Goal: Complete application form: Complete application form

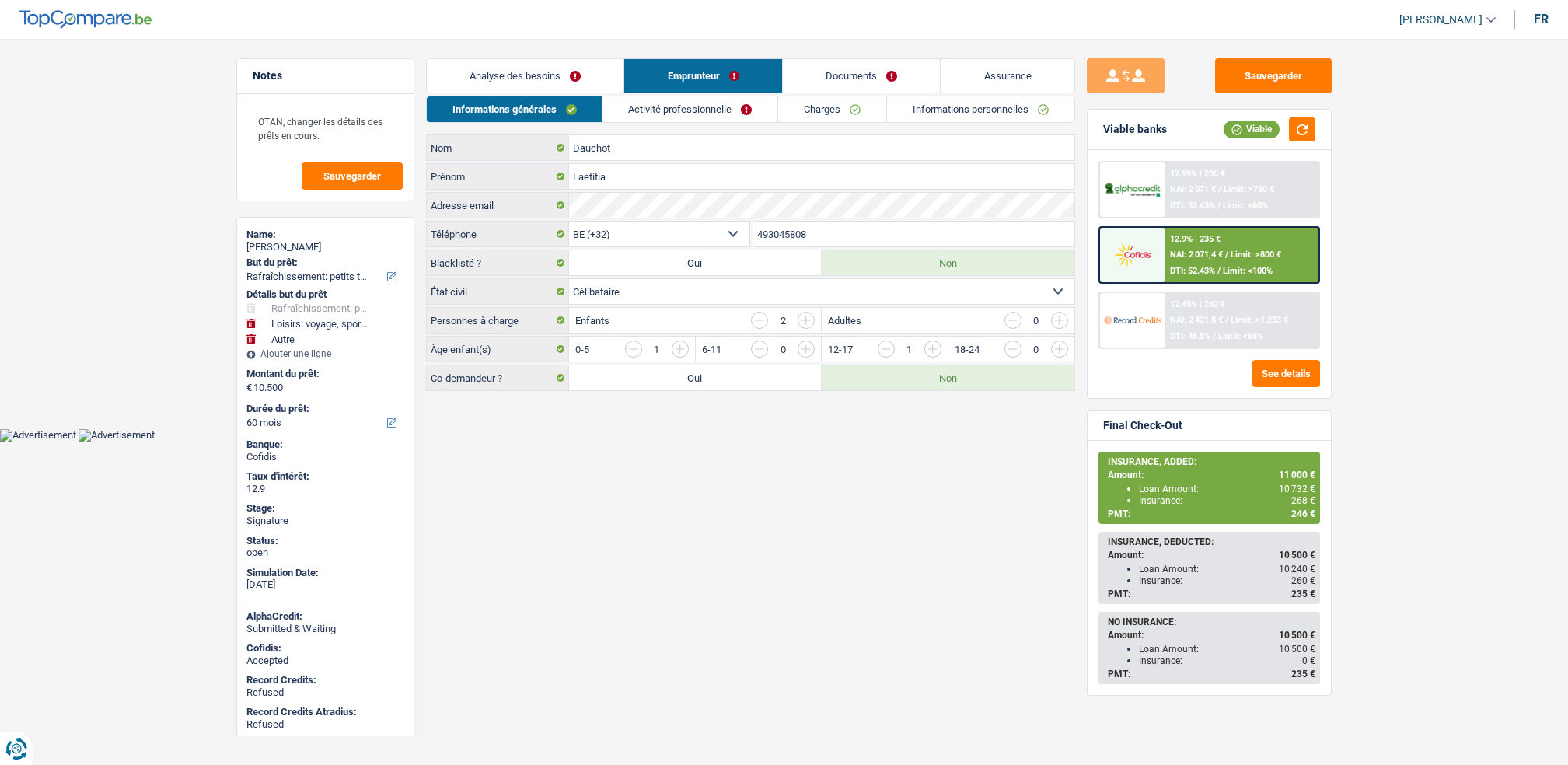
select select "houseOrGarden"
select select "hobbies"
select select "other"
select select "60"
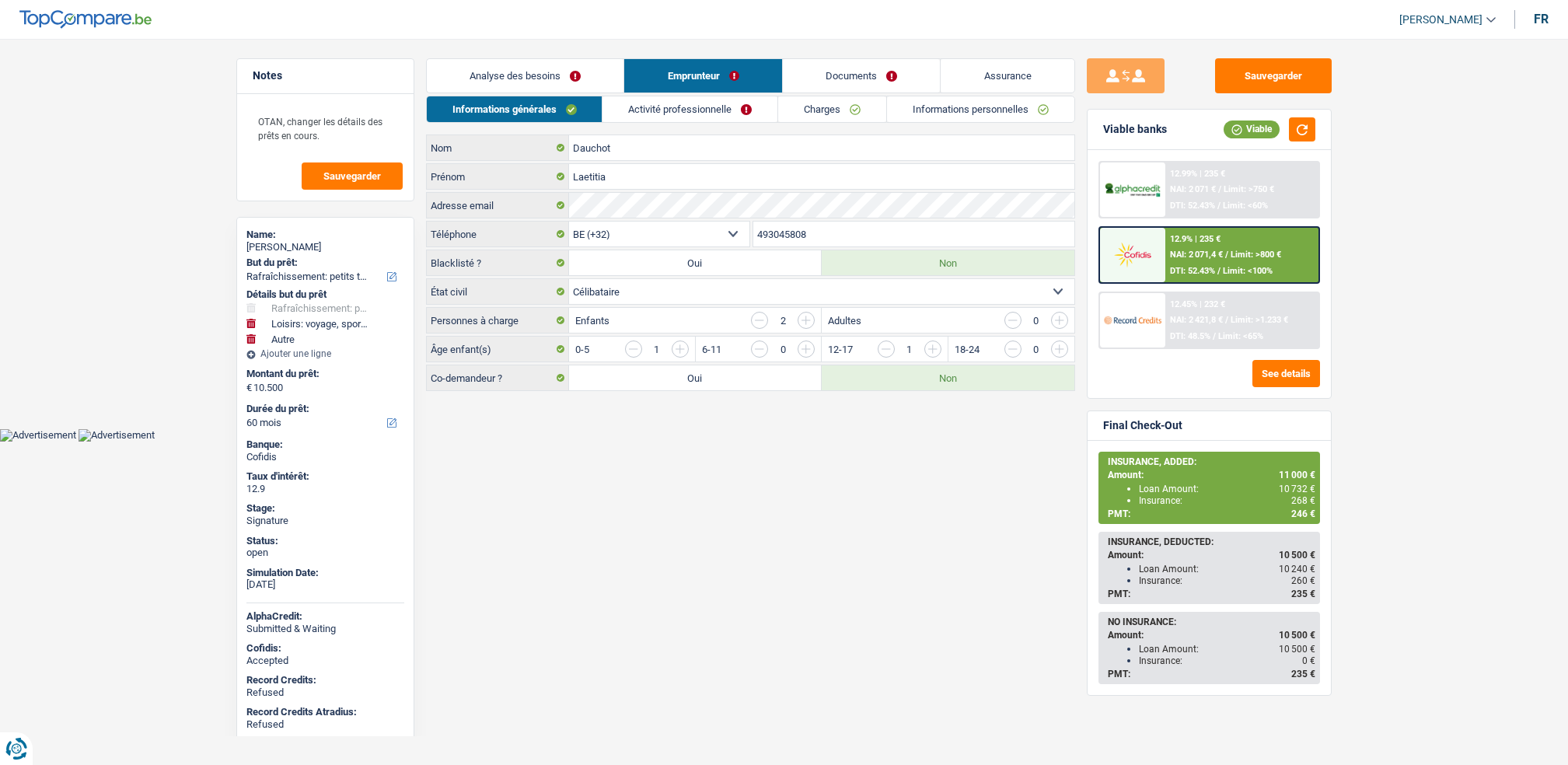
select select "32"
select select "single"
select select "ownerWithMortgage"
select select "BE"
select select "mortgage"
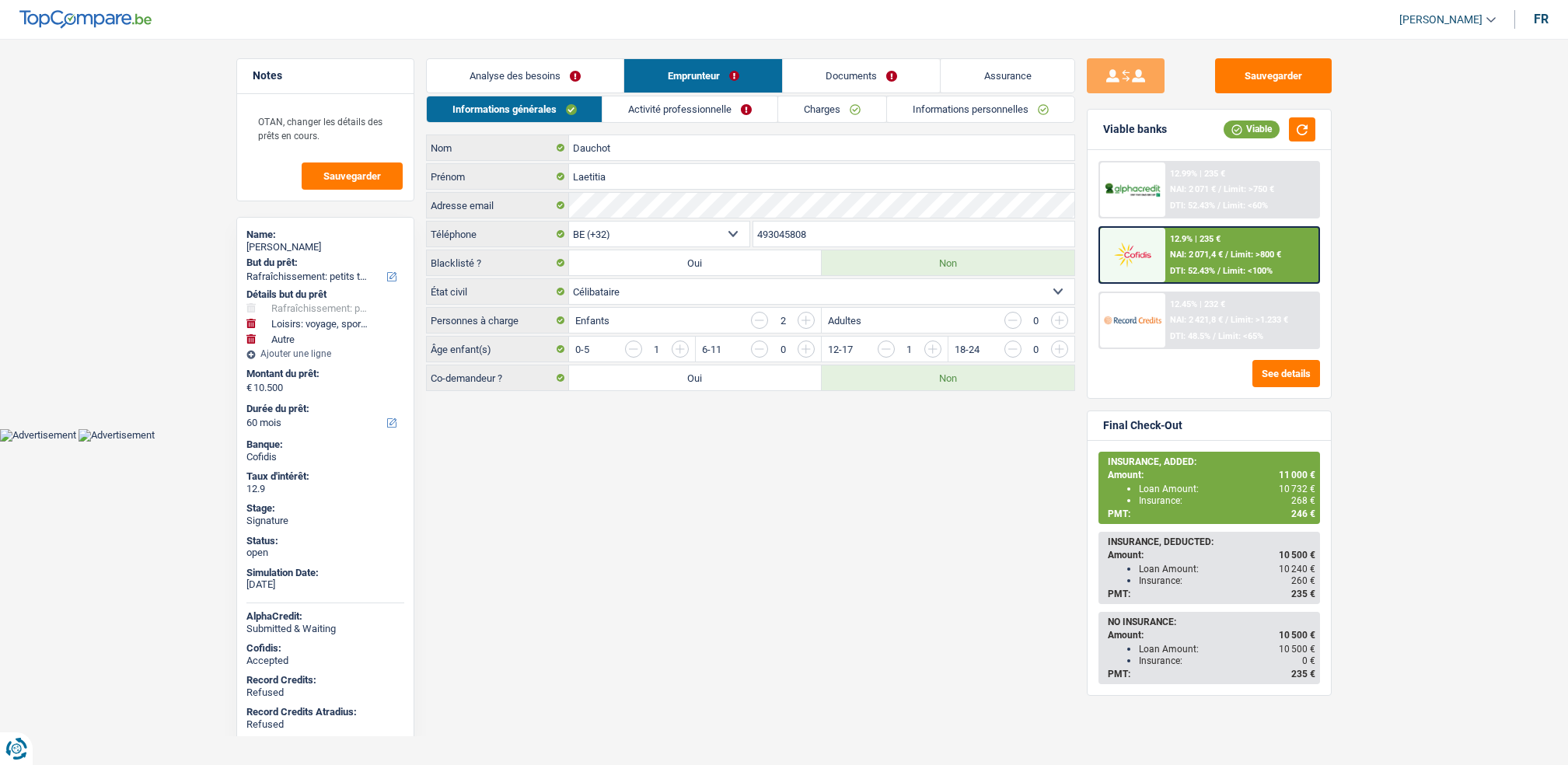
select select "240"
select select "creditConsolidation"
select select "120"
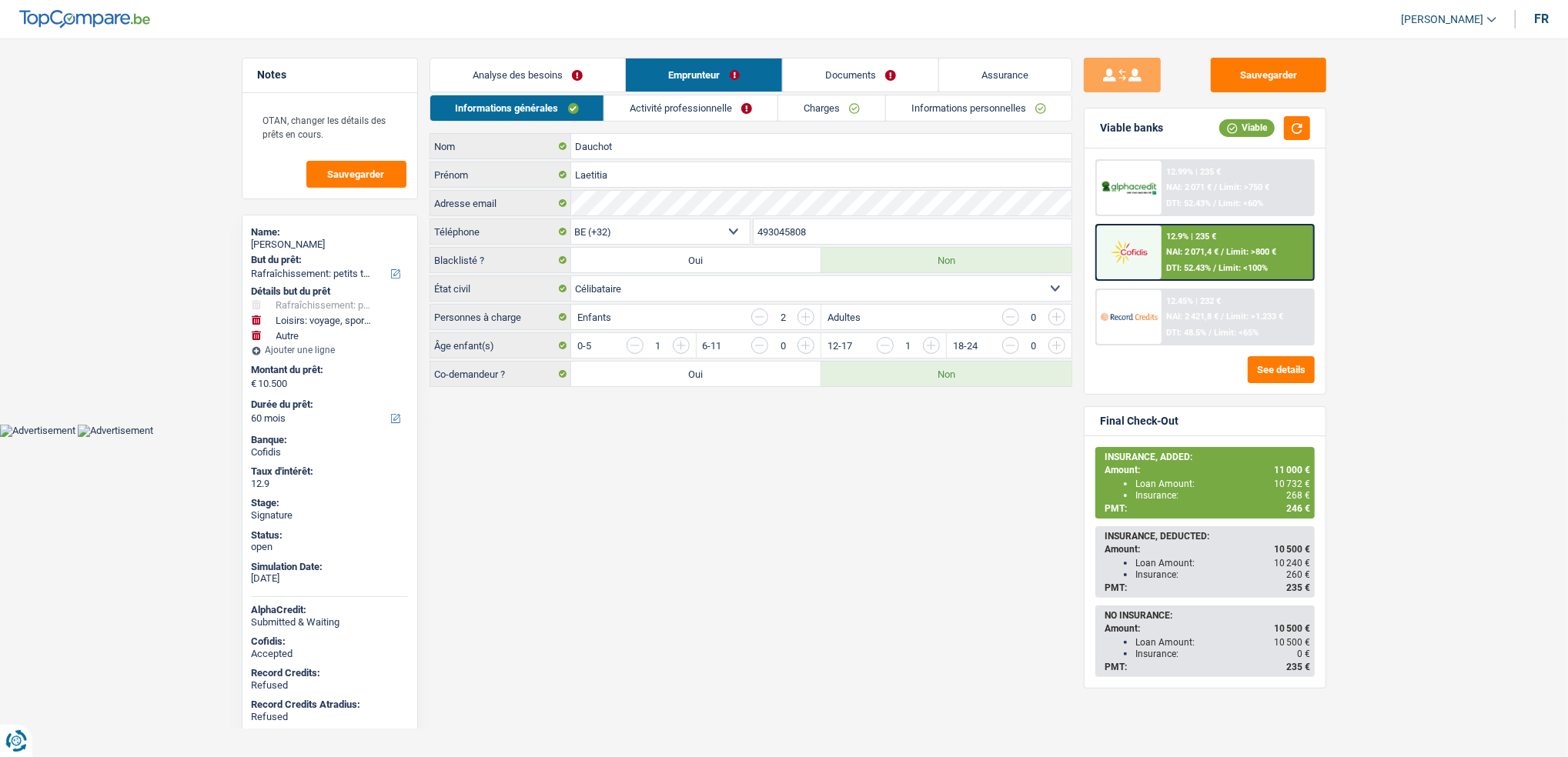
click at [721, 117] on link "Activité professionnelle" at bounding box center [690, 108] width 173 height 25
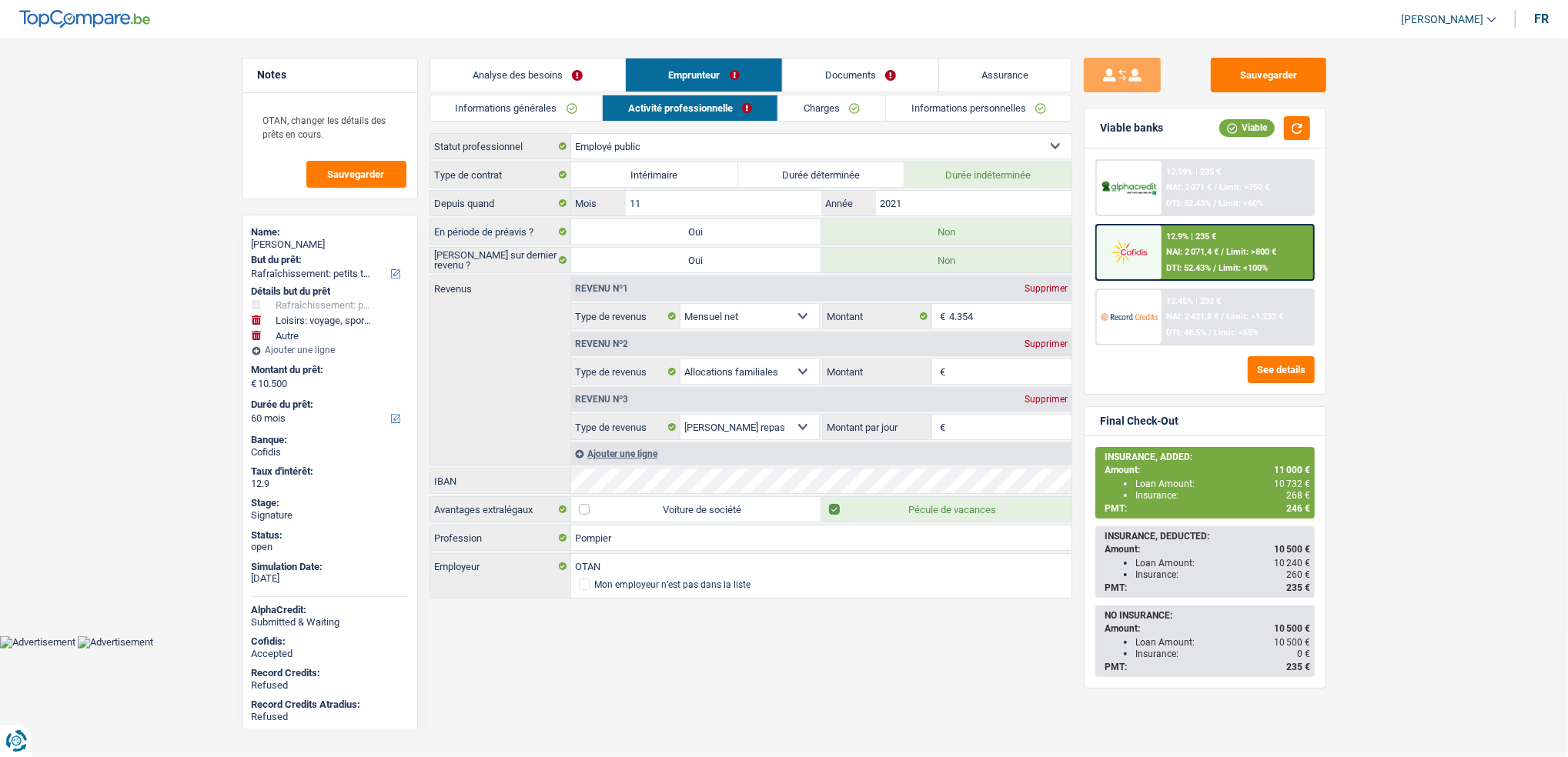
click at [807, 109] on link "Charges" at bounding box center [832, 108] width 107 height 25
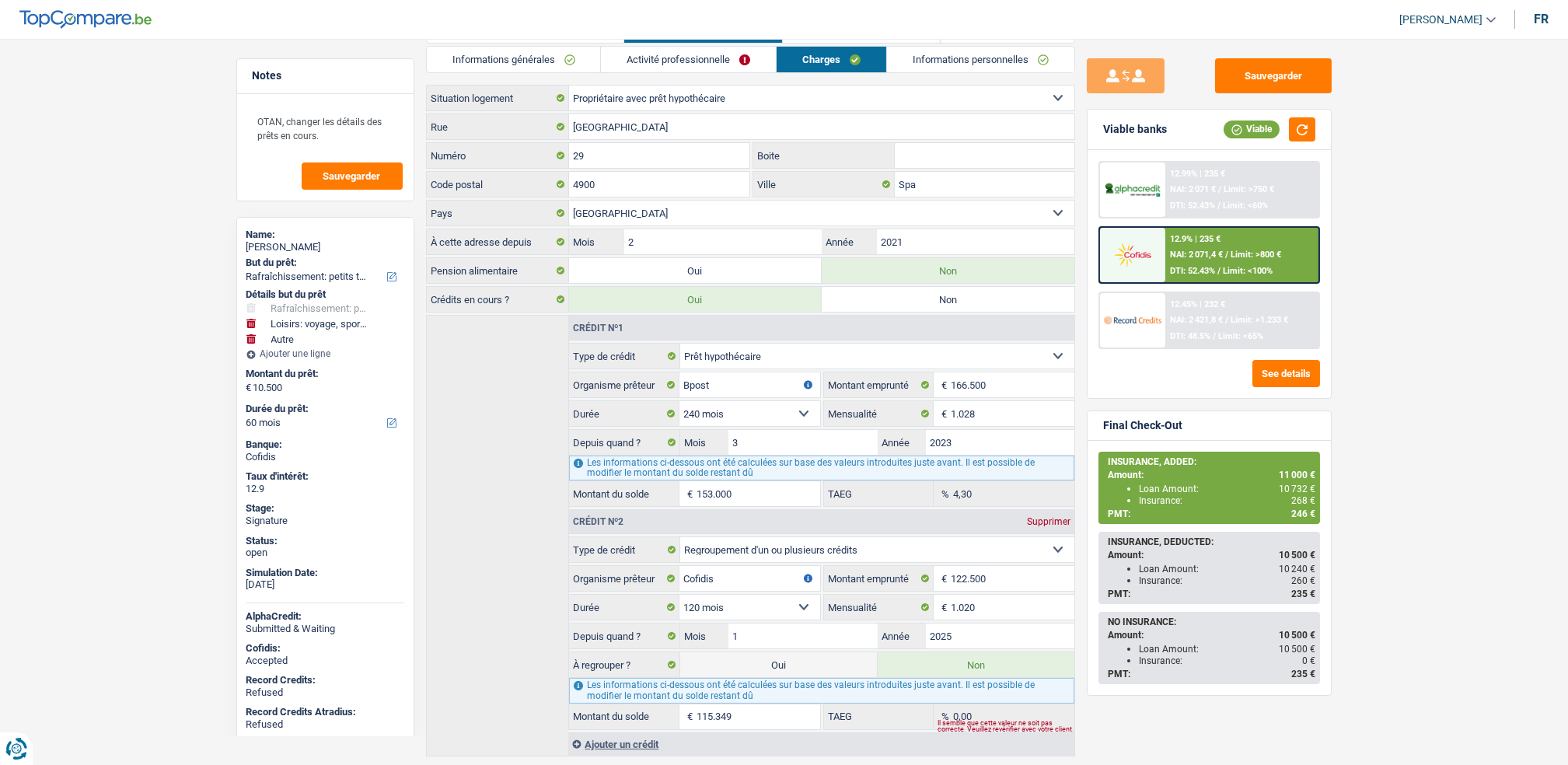
scroll to position [92, 0]
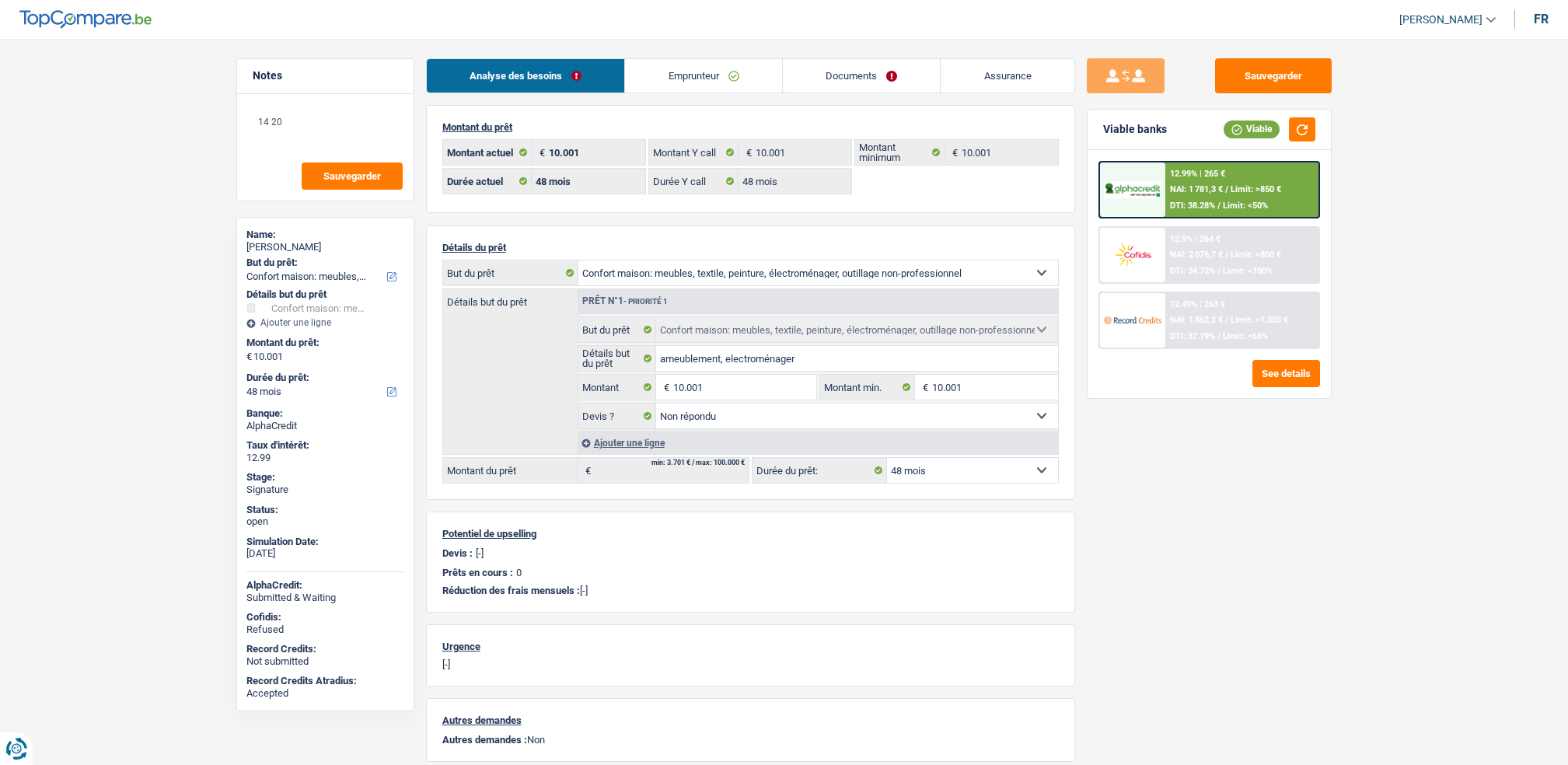
select select "household"
select select "48"
select select "rents"
select select "BE"
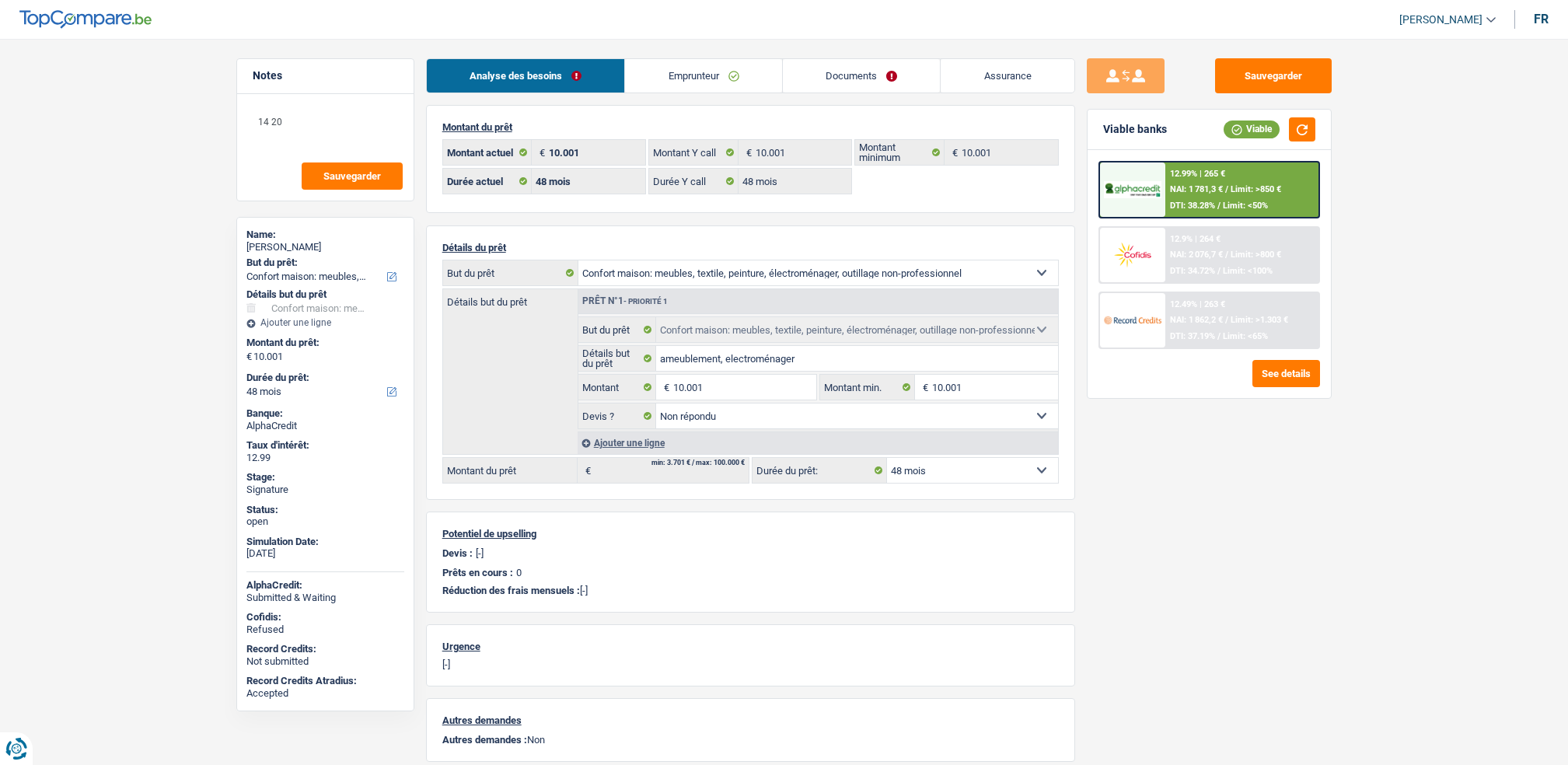
drag, startPoint x: 0, startPoint y: 0, endPoint x: 837, endPoint y: 91, distance: 841.9
click at [866, 67] on link "Documents" at bounding box center [861, 76] width 158 height 33
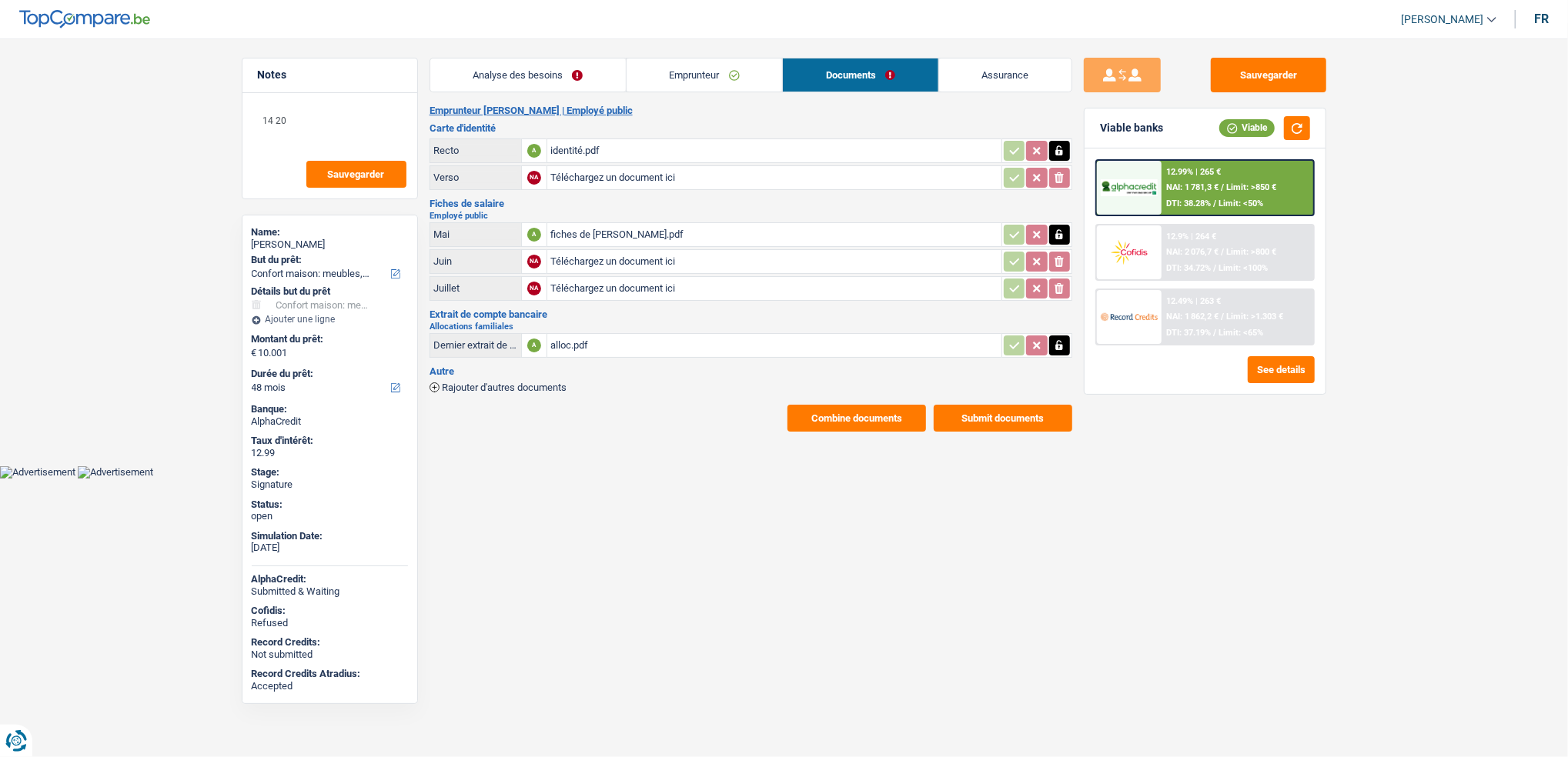
click at [655, 76] on link "Emprunteur" at bounding box center [704, 75] width 155 height 33
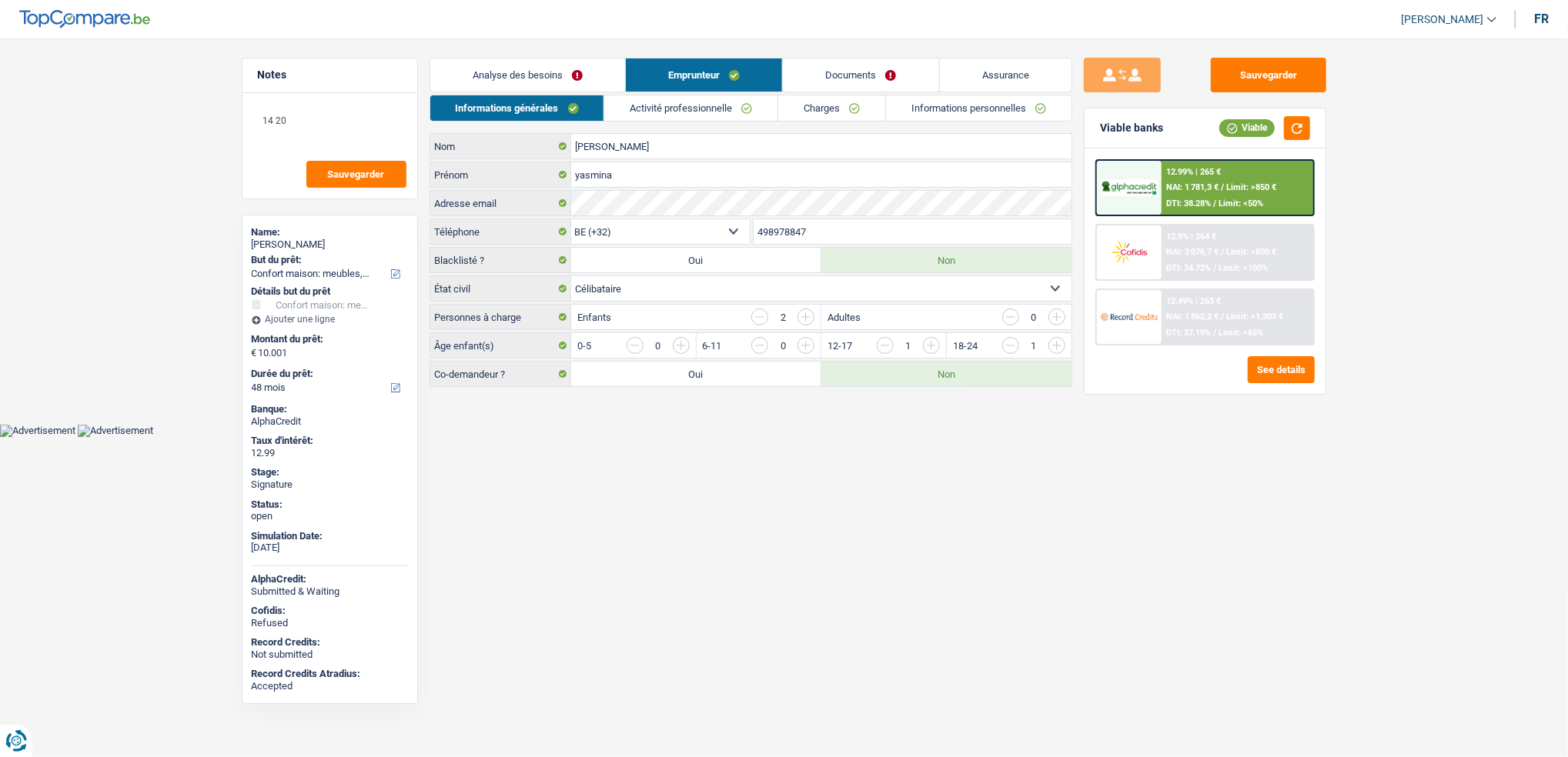
click at [806, 119] on div "Informations générales Activité professionnelle Charges Informations personnell…" at bounding box center [751, 241] width 643 height 293
copy ul "Informations personnelles"
drag, startPoint x: 818, startPoint y: 108, endPoint x: 811, endPoint y: 98, distance: 12.2
click at [816, 105] on link "Charges" at bounding box center [832, 108] width 107 height 25
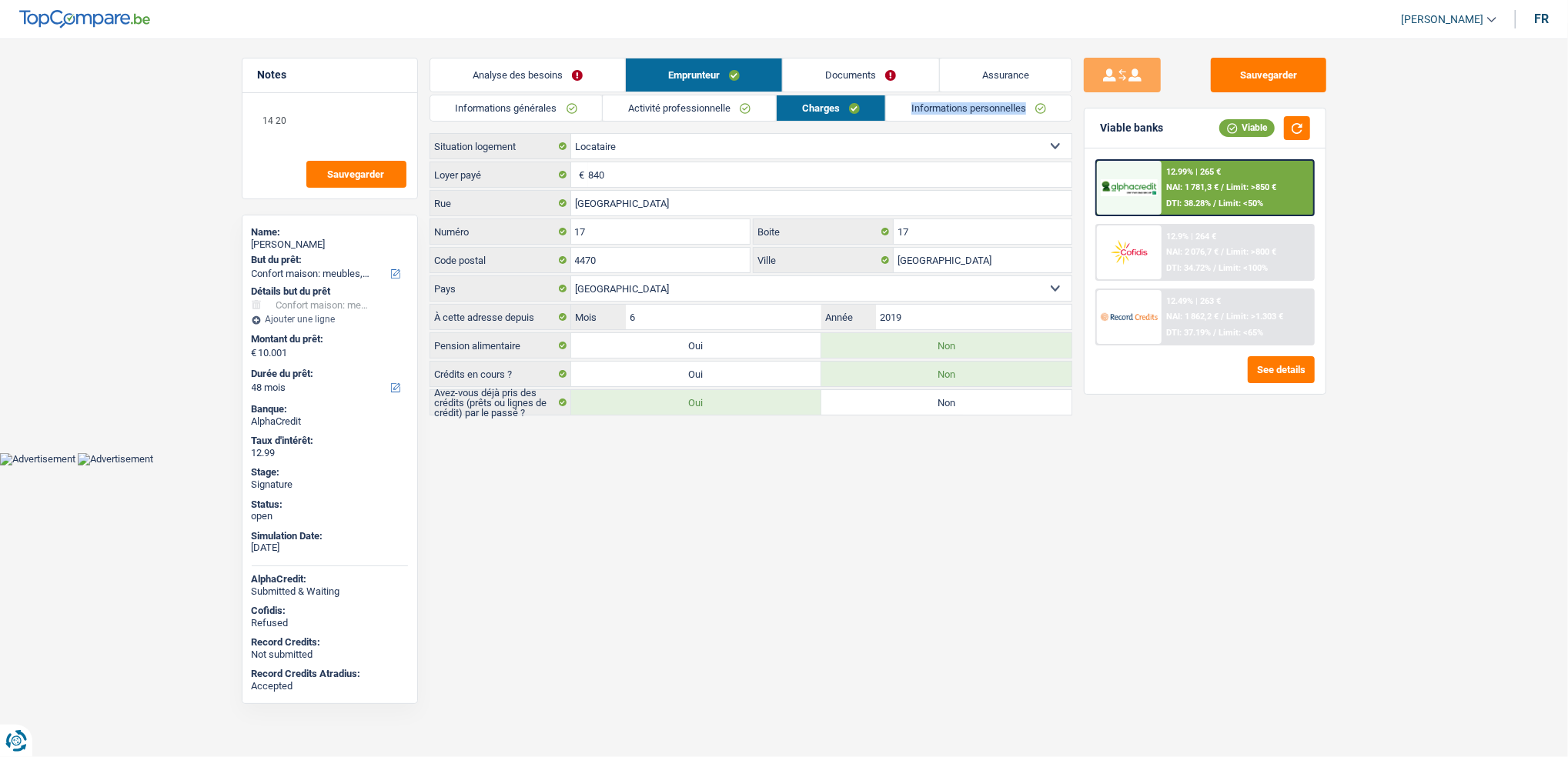
click at [735, 113] on link "Activité professionnelle" at bounding box center [689, 108] width 173 height 25
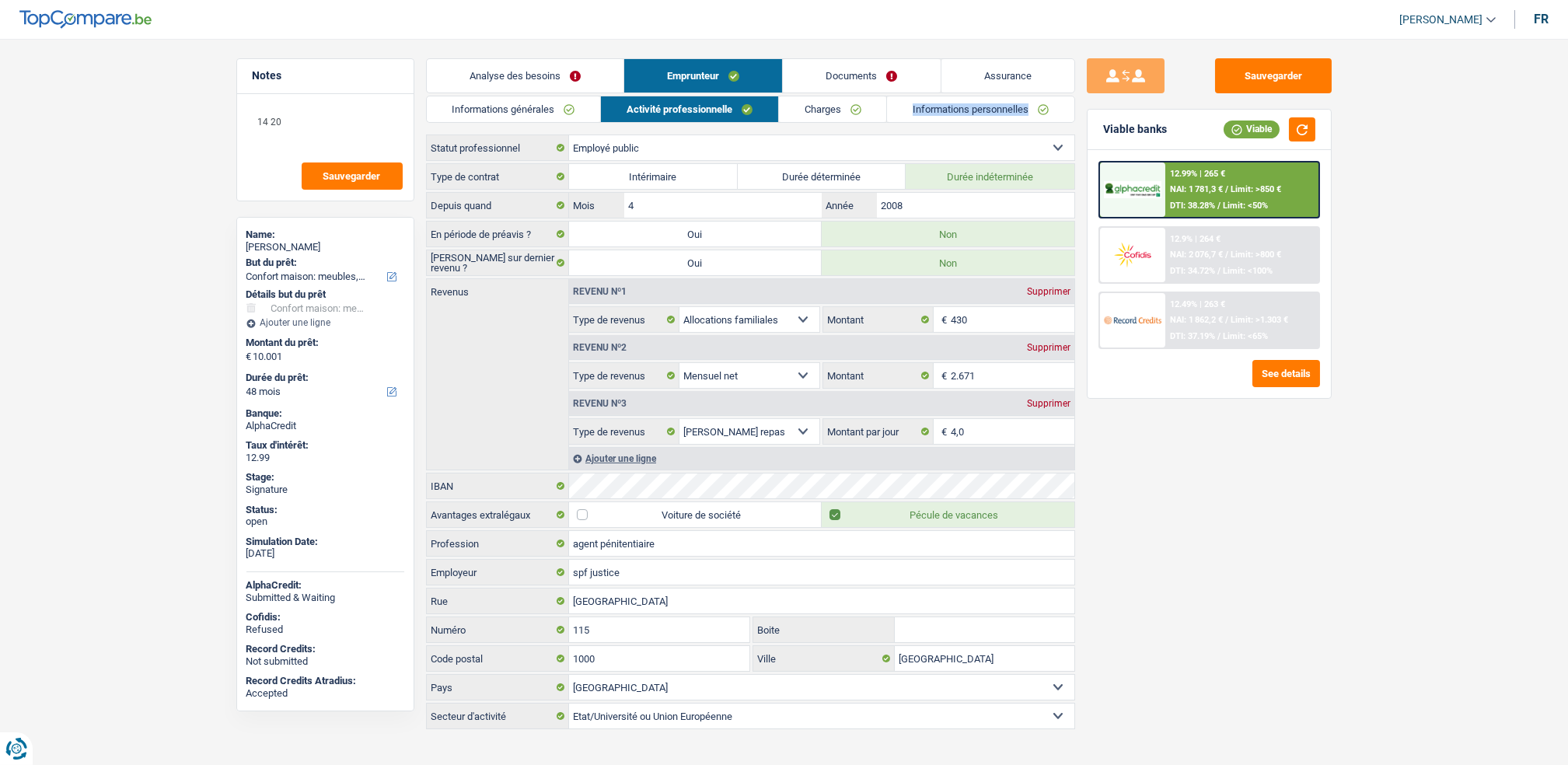
click at [839, 114] on link "Charges" at bounding box center [832, 109] width 108 height 26
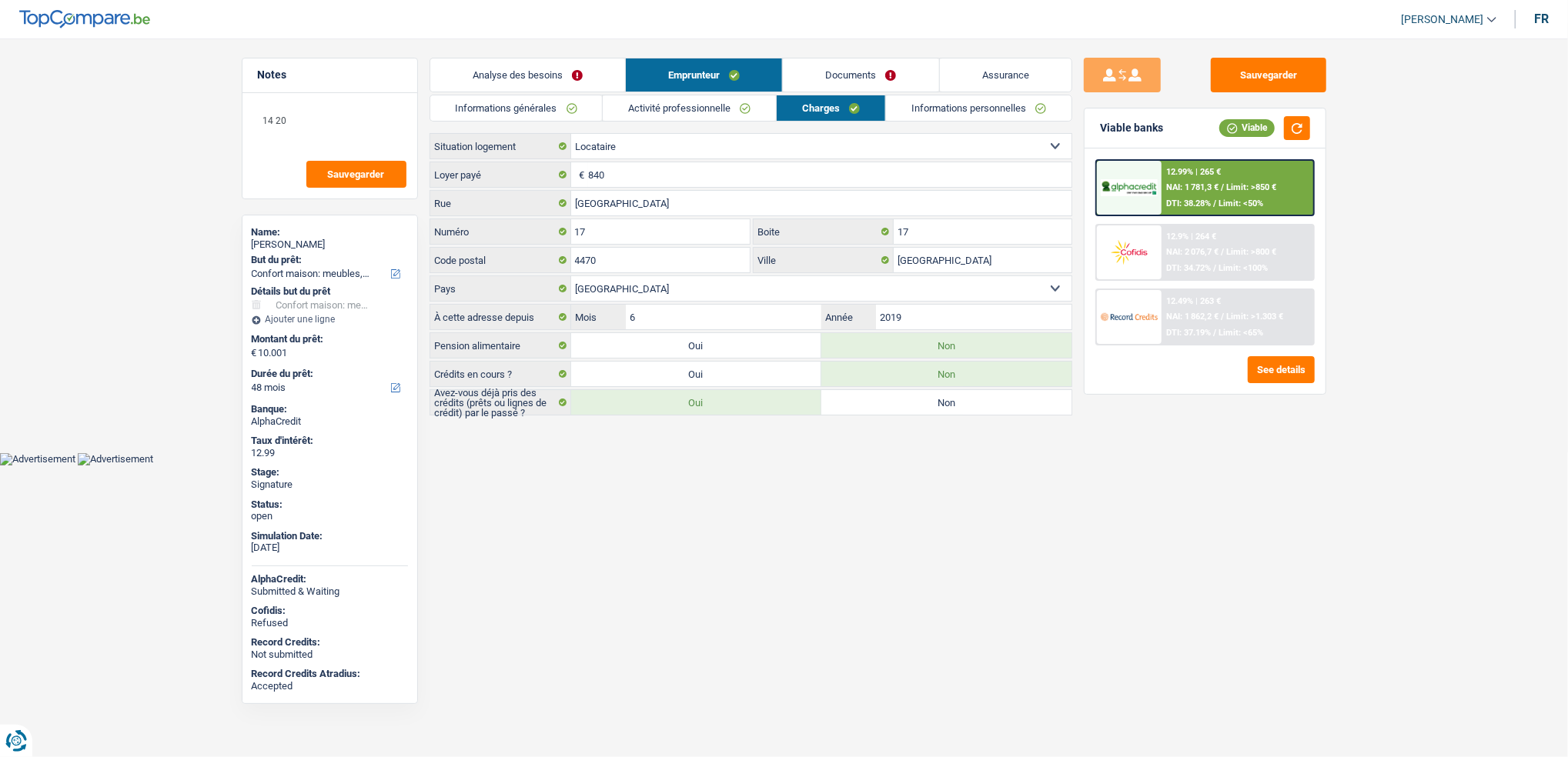
click at [1005, 465] on html "Vous avez le contrôle de vos données Nous utilisons des cookies, tout comme nos…" at bounding box center [784, 233] width 1568 height 465
click at [696, 105] on link "Activité professionnelle" at bounding box center [689, 108] width 173 height 25
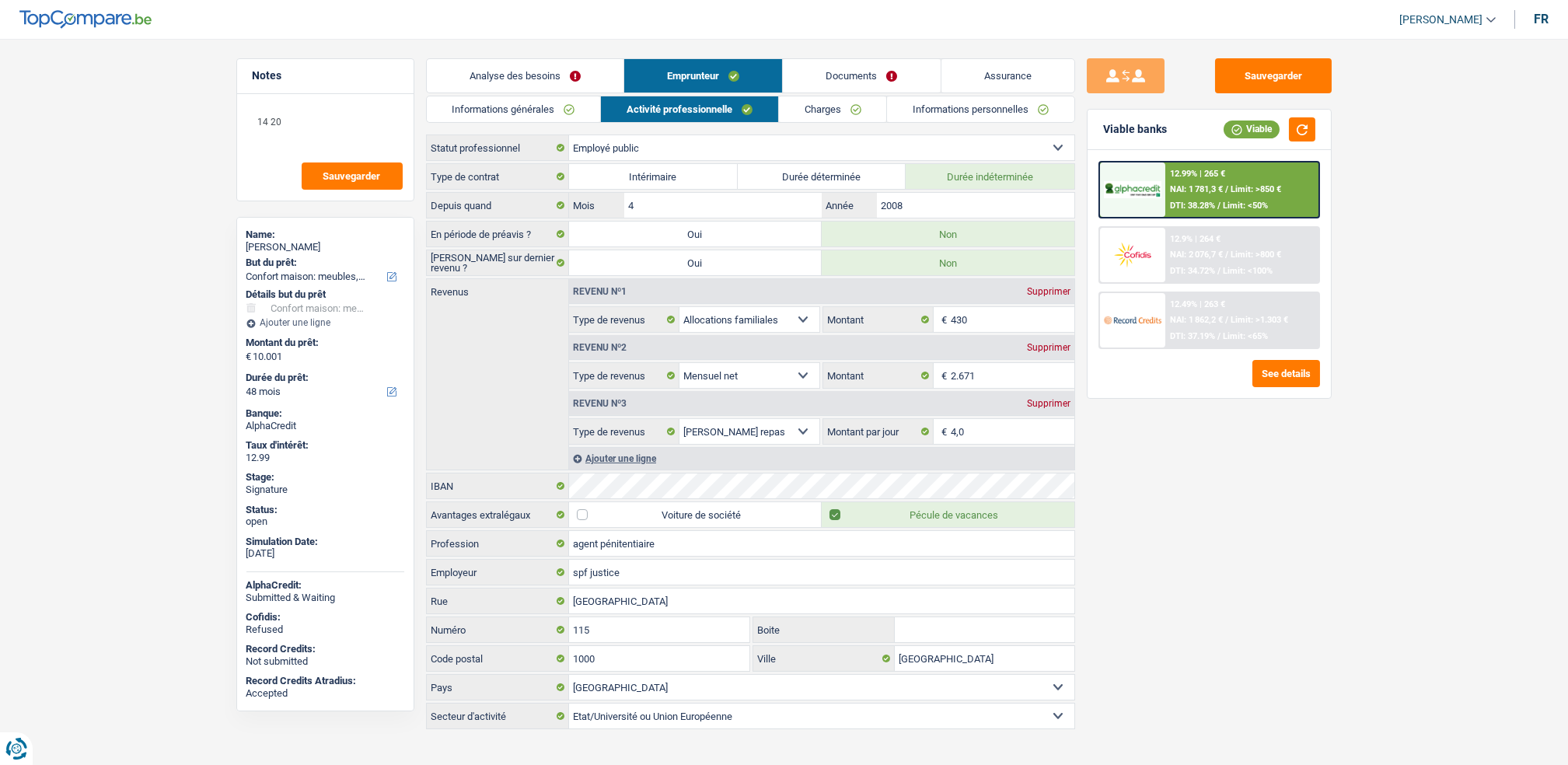
click at [935, 114] on link "Informations personnelles" at bounding box center [980, 109] width 187 height 26
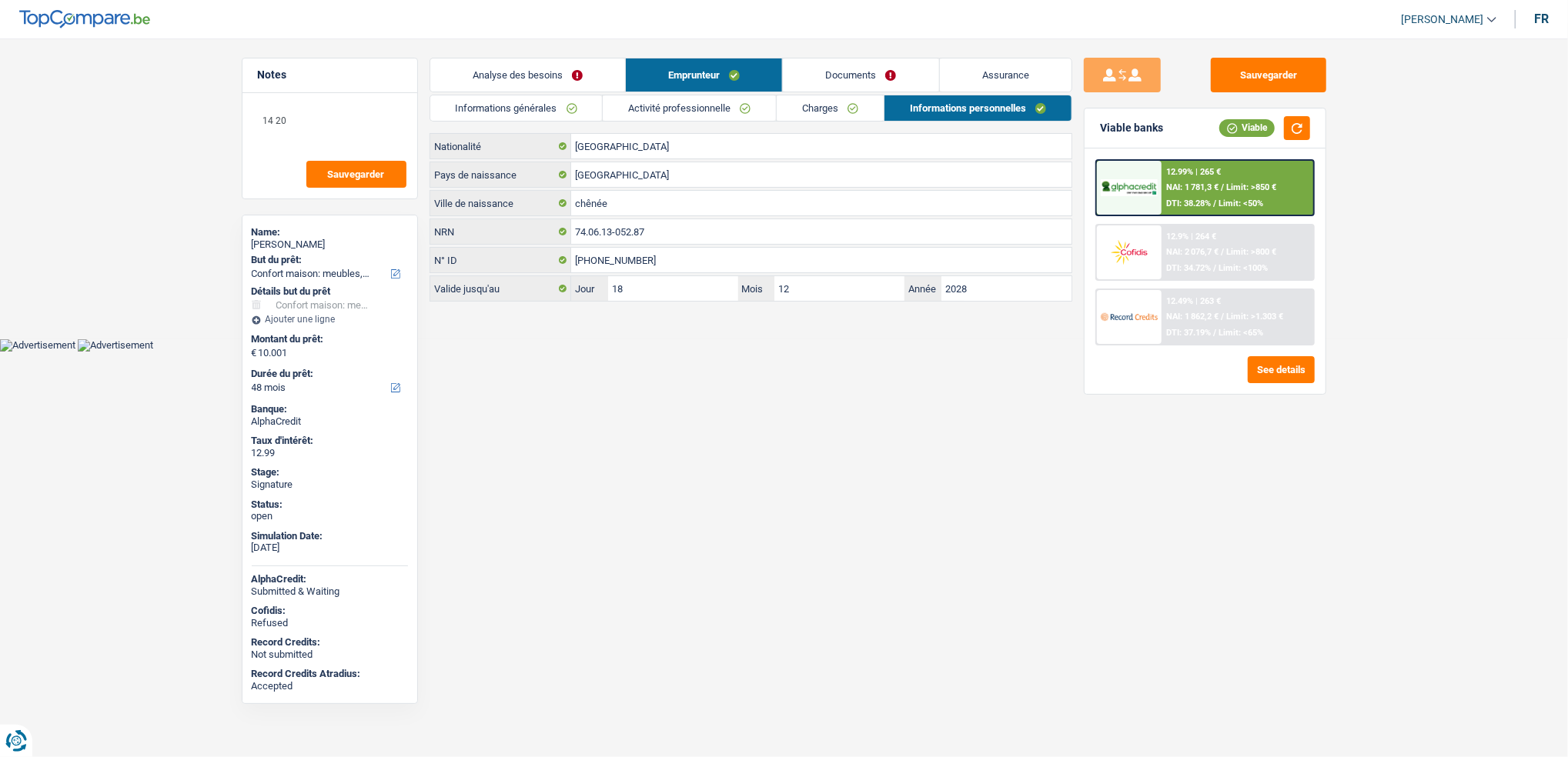
click at [862, 80] on link "Documents" at bounding box center [860, 75] width 155 height 33
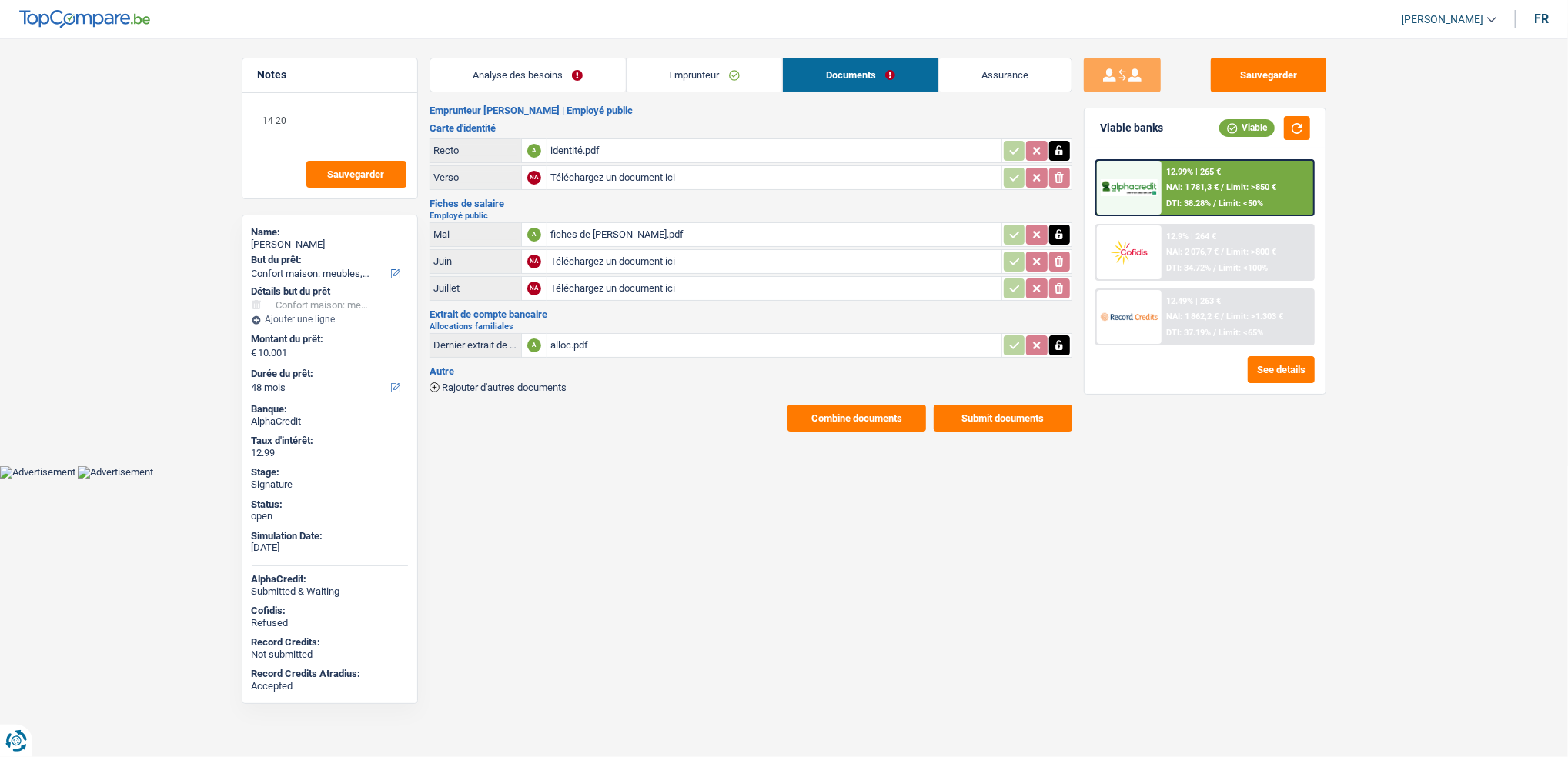
click at [598, 231] on div "fiches de paie.pdf" at bounding box center [775, 234] width 448 height 23
click at [669, 88] on link "Emprunteur" at bounding box center [704, 75] width 155 height 33
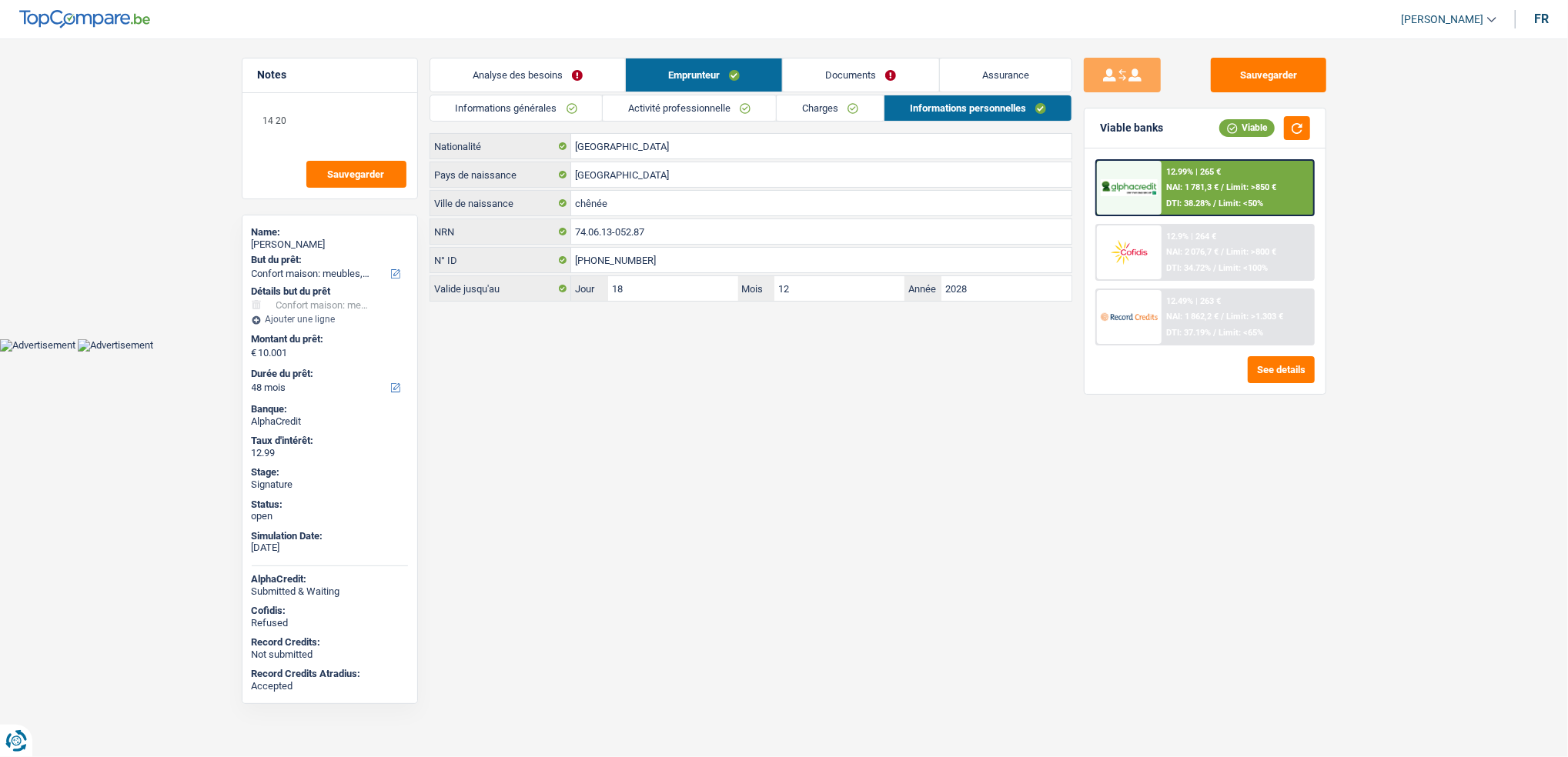
click at [758, 117] on link "Activité professionnelle" at bounding box center [689, 108] width 173 height 25
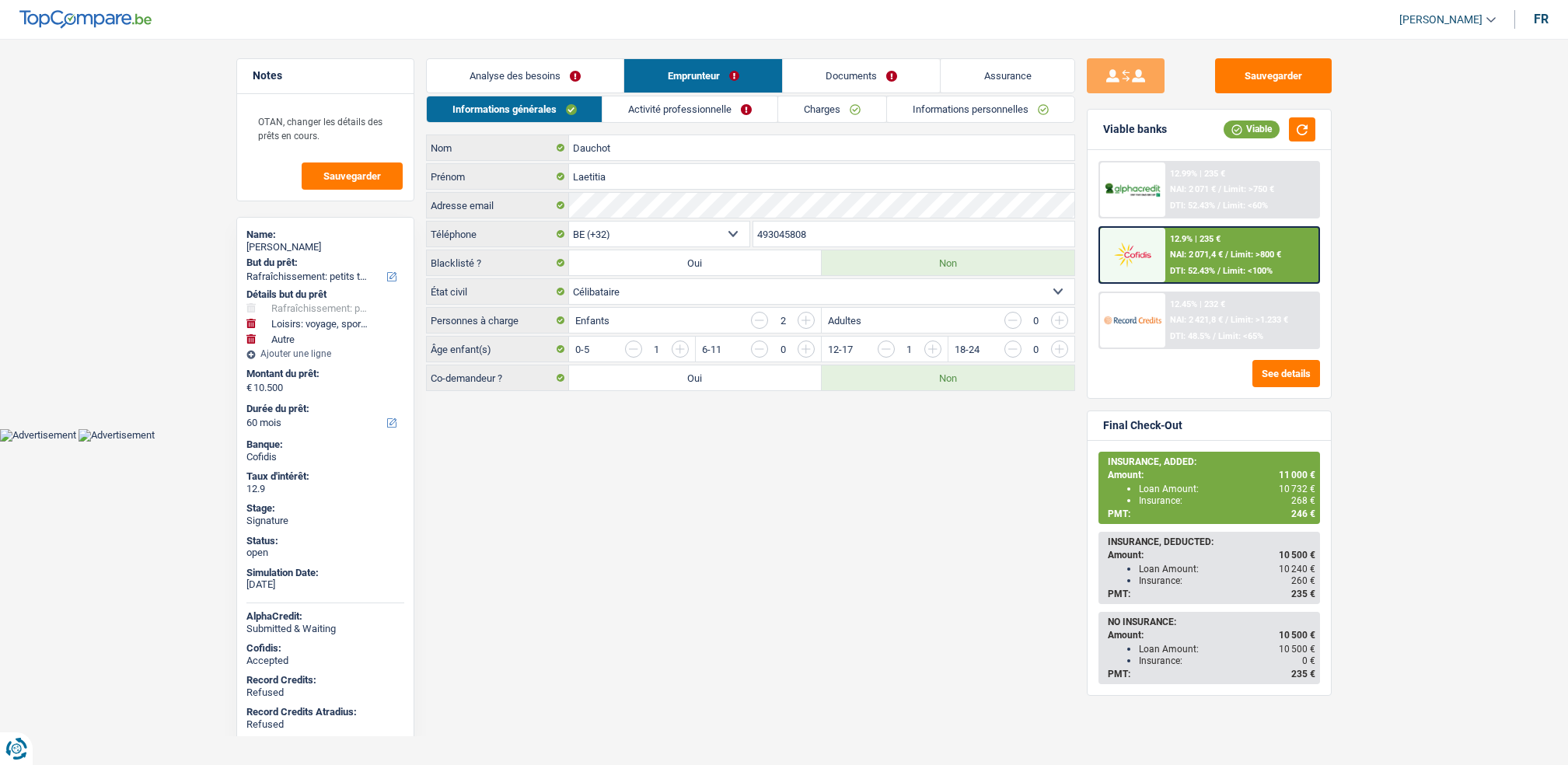
select select "houseOrGarden"
select select "hobbies"
select select "other"
select select "60"
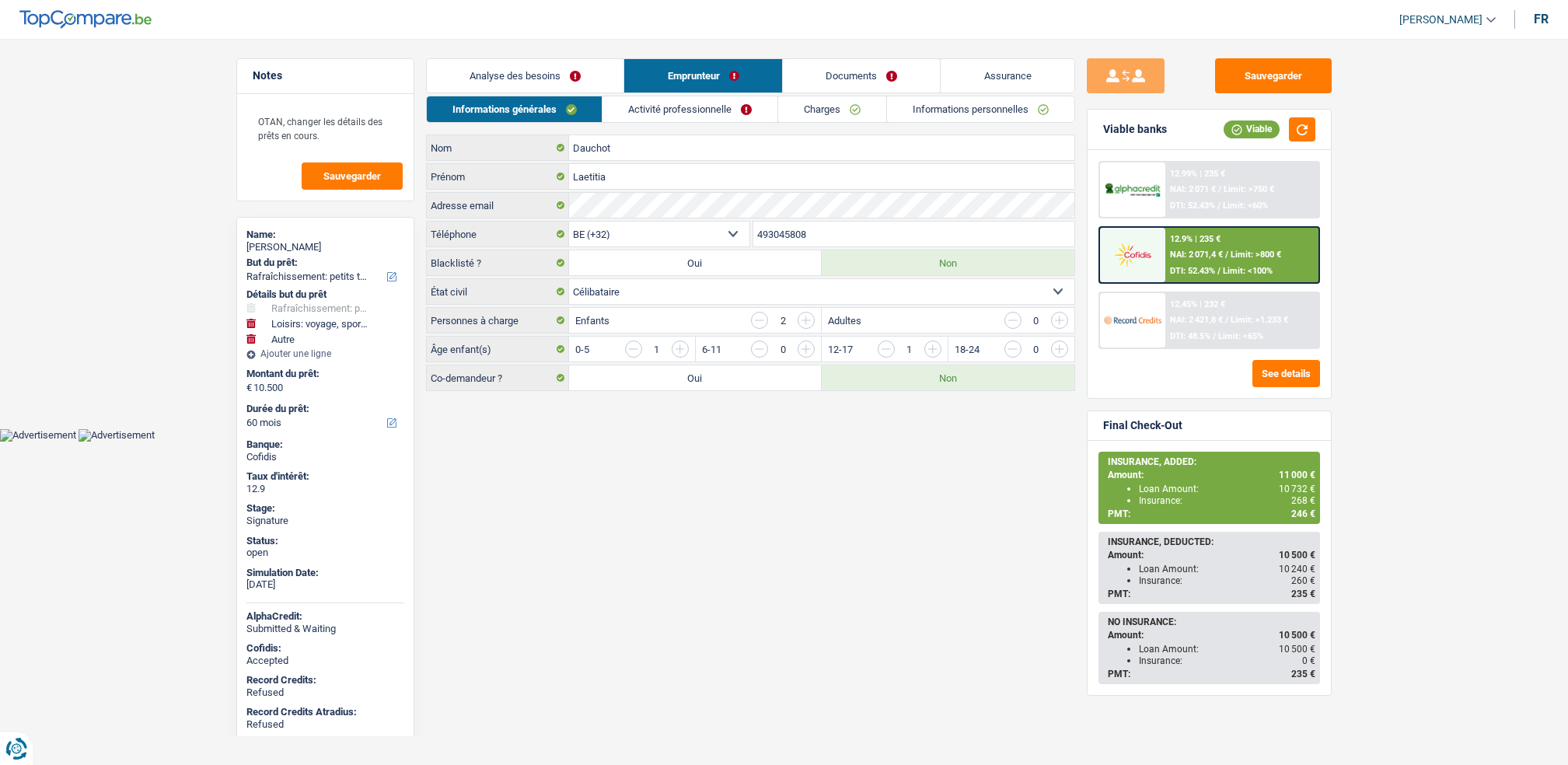
select select "32"
select select "single"
select select "ownerWithMortgage"
select select "BE"
select select "mortgage"
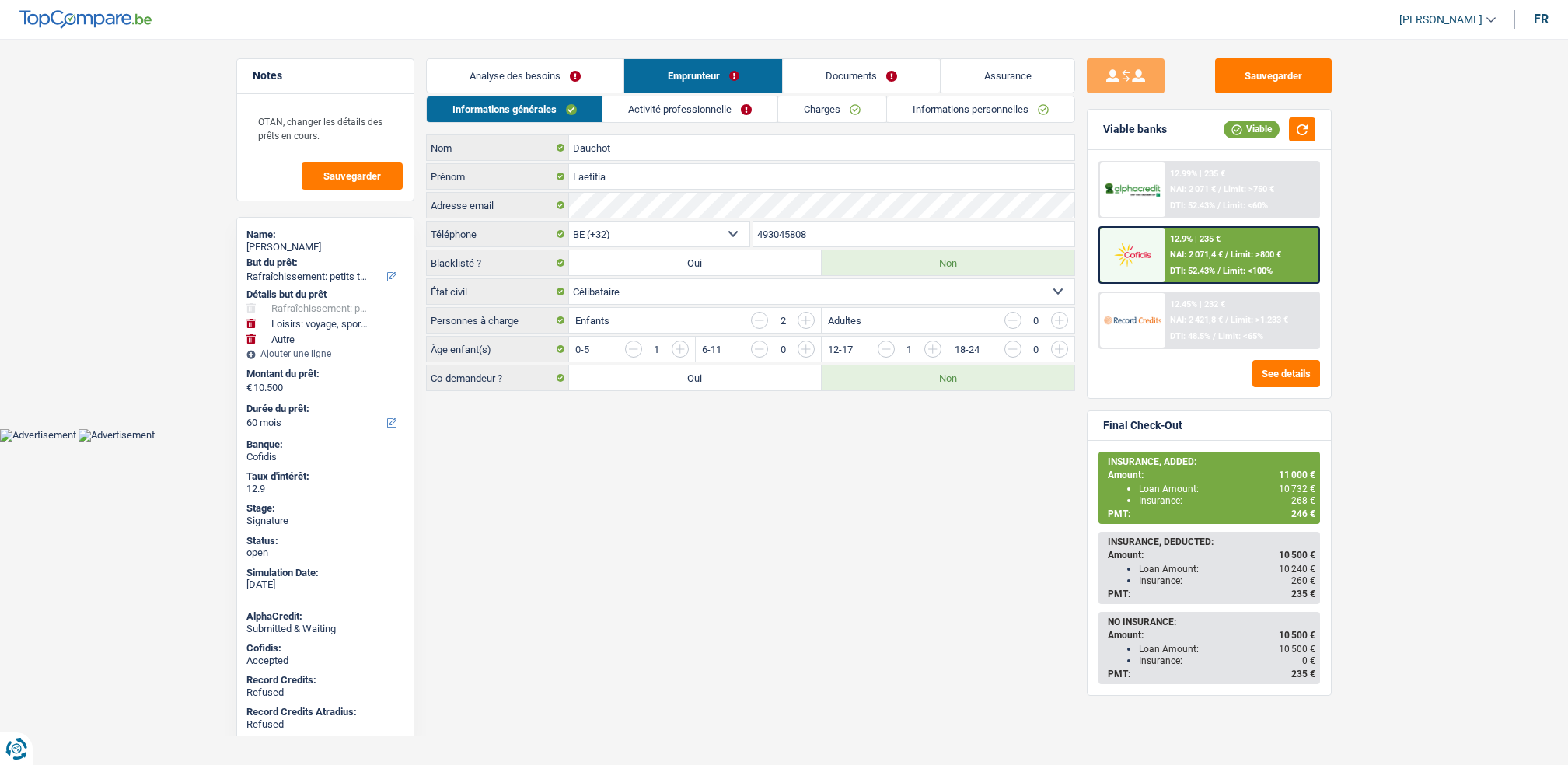
select select "240"
select select "creditConsolidation"
select select "120"
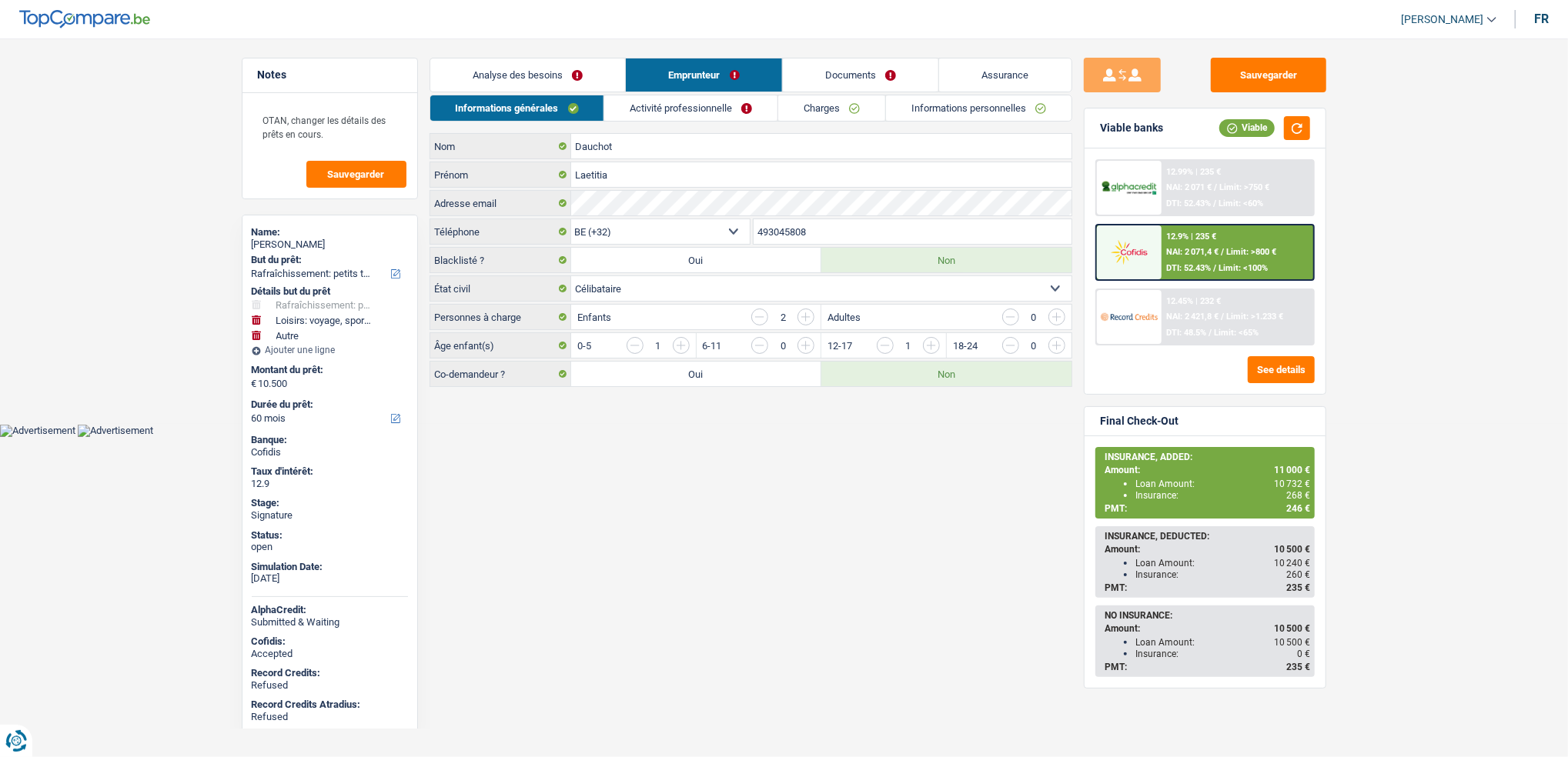
click at [711, 129] on div "Informations générales Activité professionnelle Charges Informations personnell…" at bounding box center [751, 241] width 643 height 293
click at [718, 112] on link "Activité professionnelle" at bounding box center [690, 108] width 173 height 25
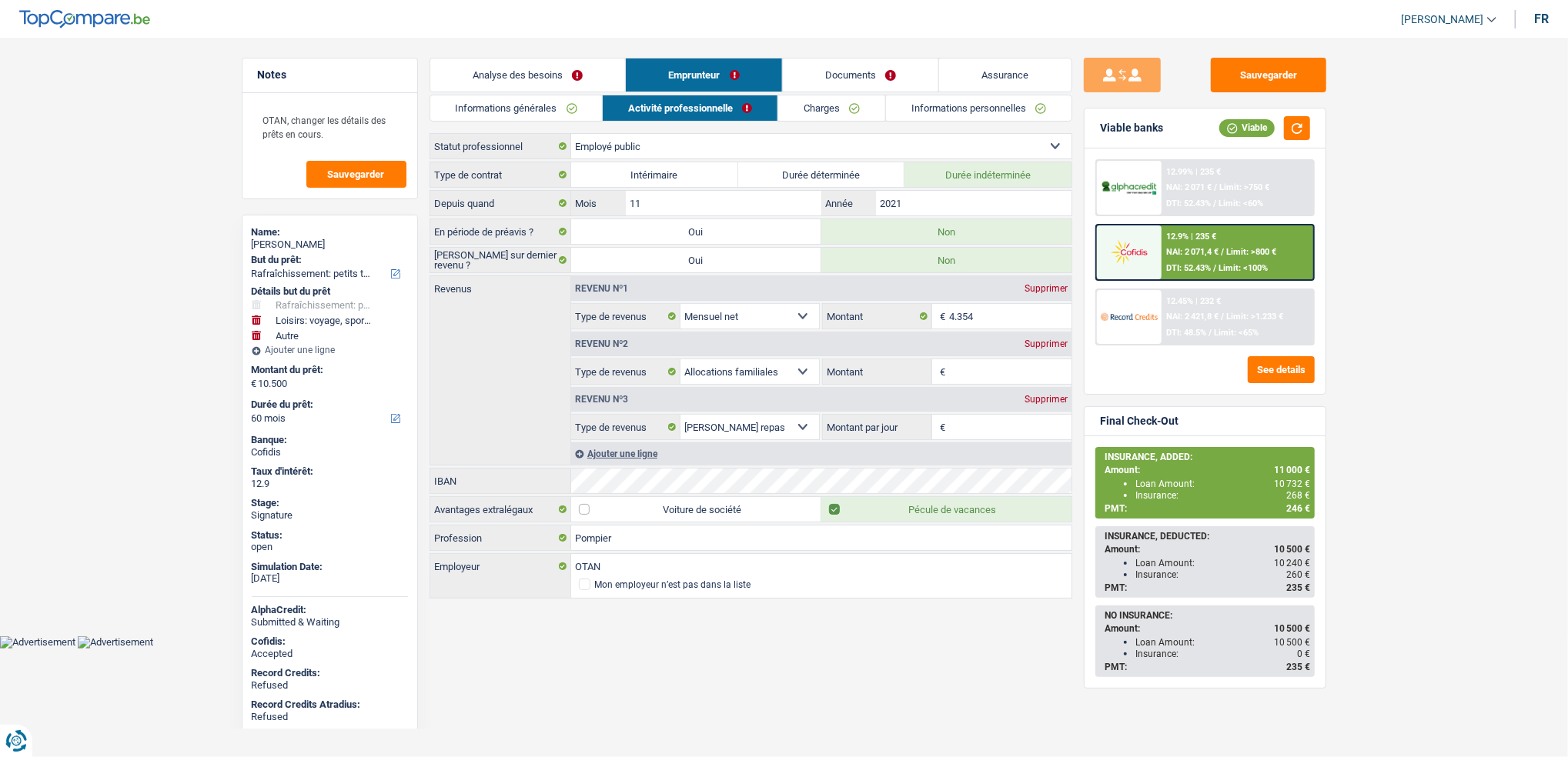
click at [845, 111] on link "Charges" at bounding box center [832, 108] width 107 height 25
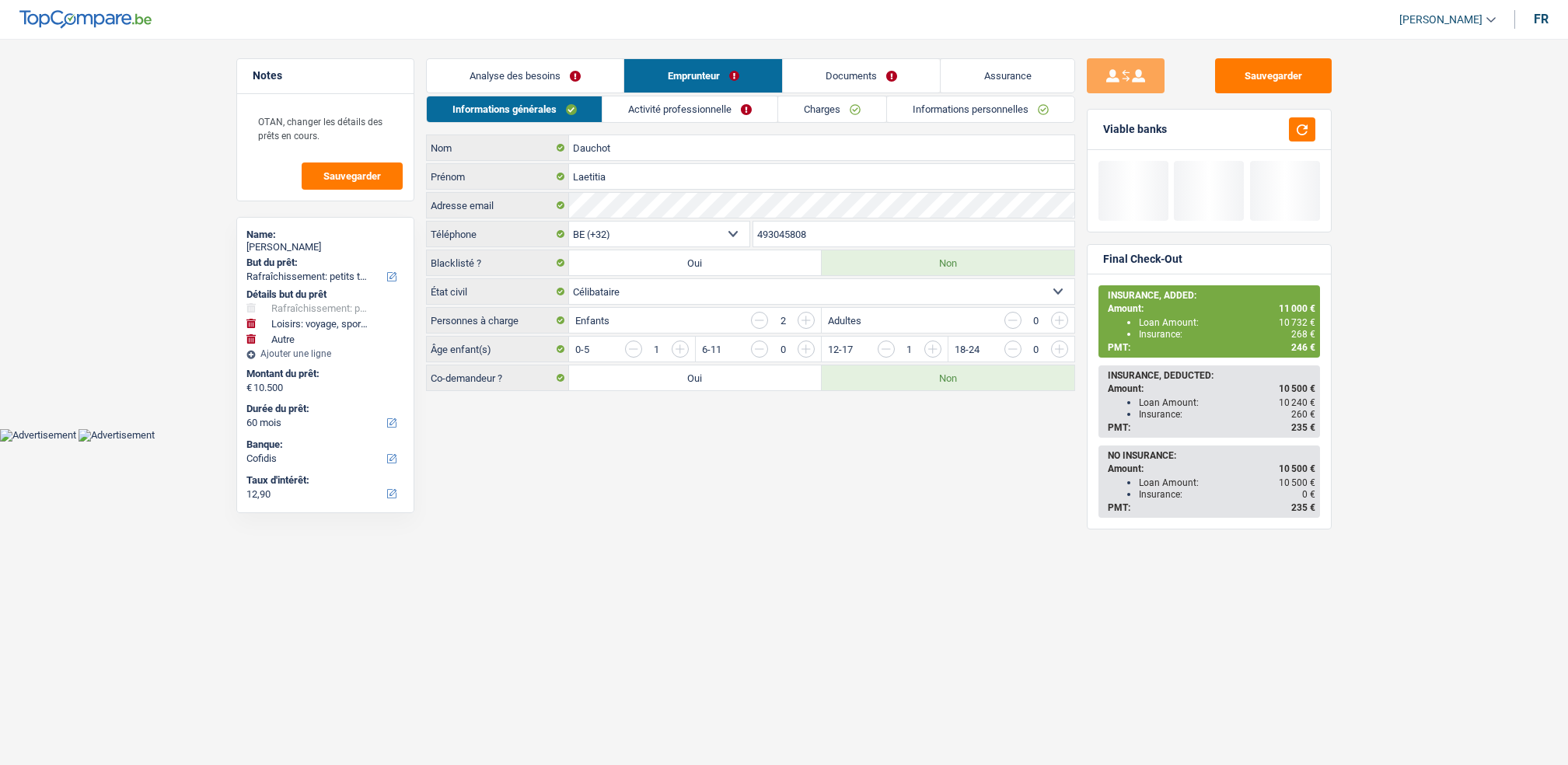
select select "houseOrGarden"
select select "hobbies"
select select "other"
select select "60"
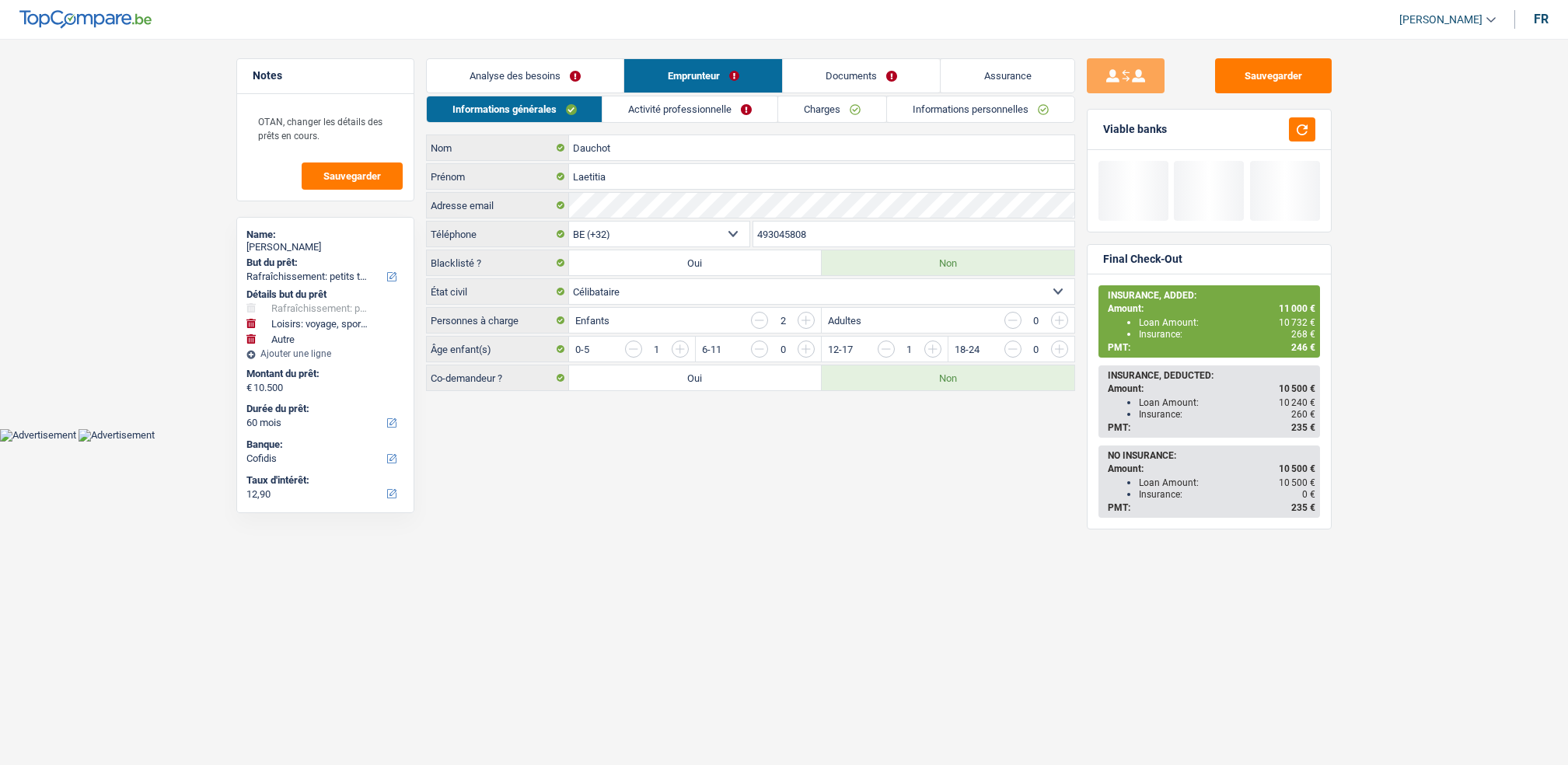
select select "cofidis"
select select "32"
select select "single"
select select "publicEmployee"
select select "netSalary"
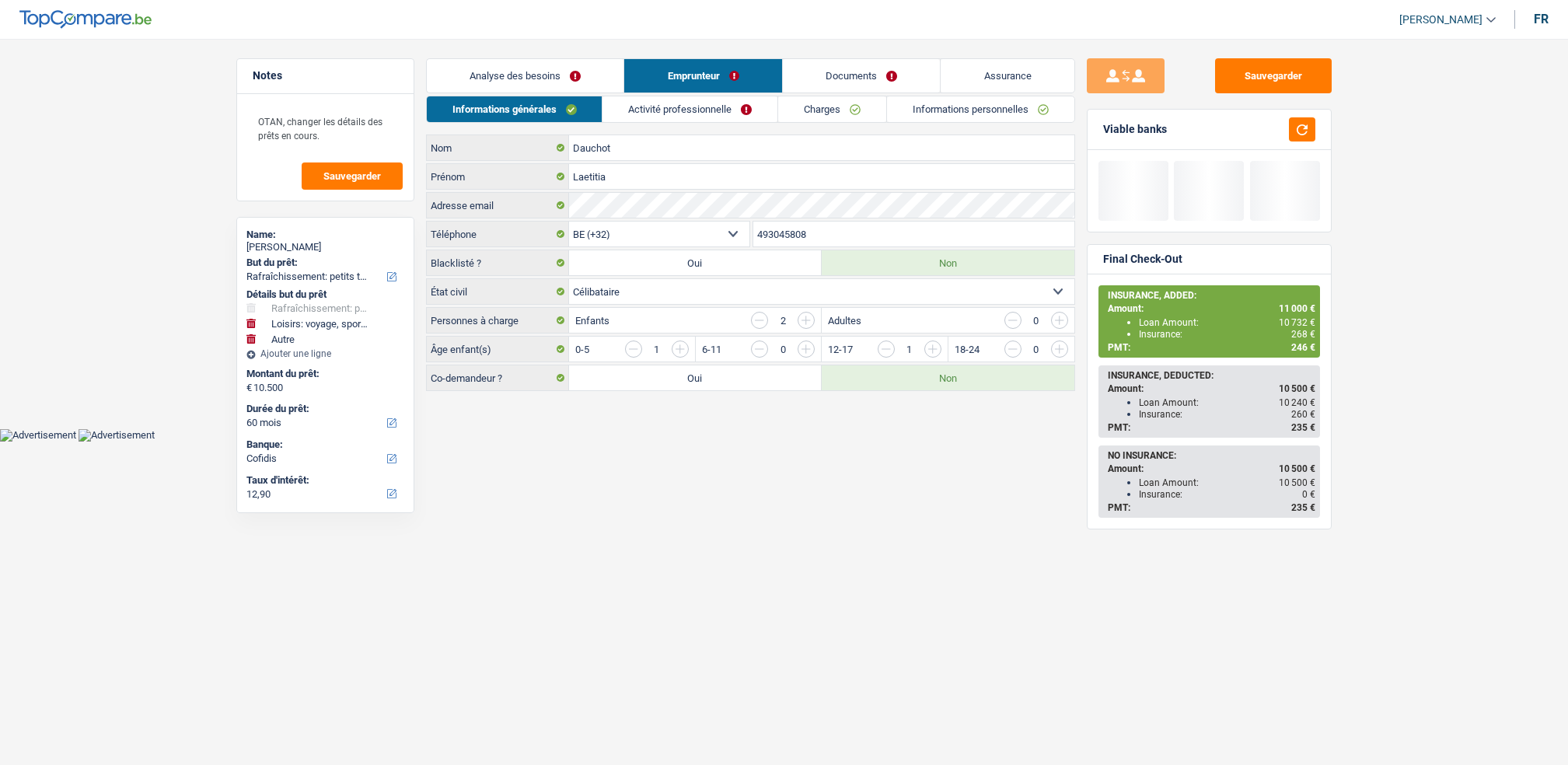
select select "familyAllowances"
select select "mealVouchers"
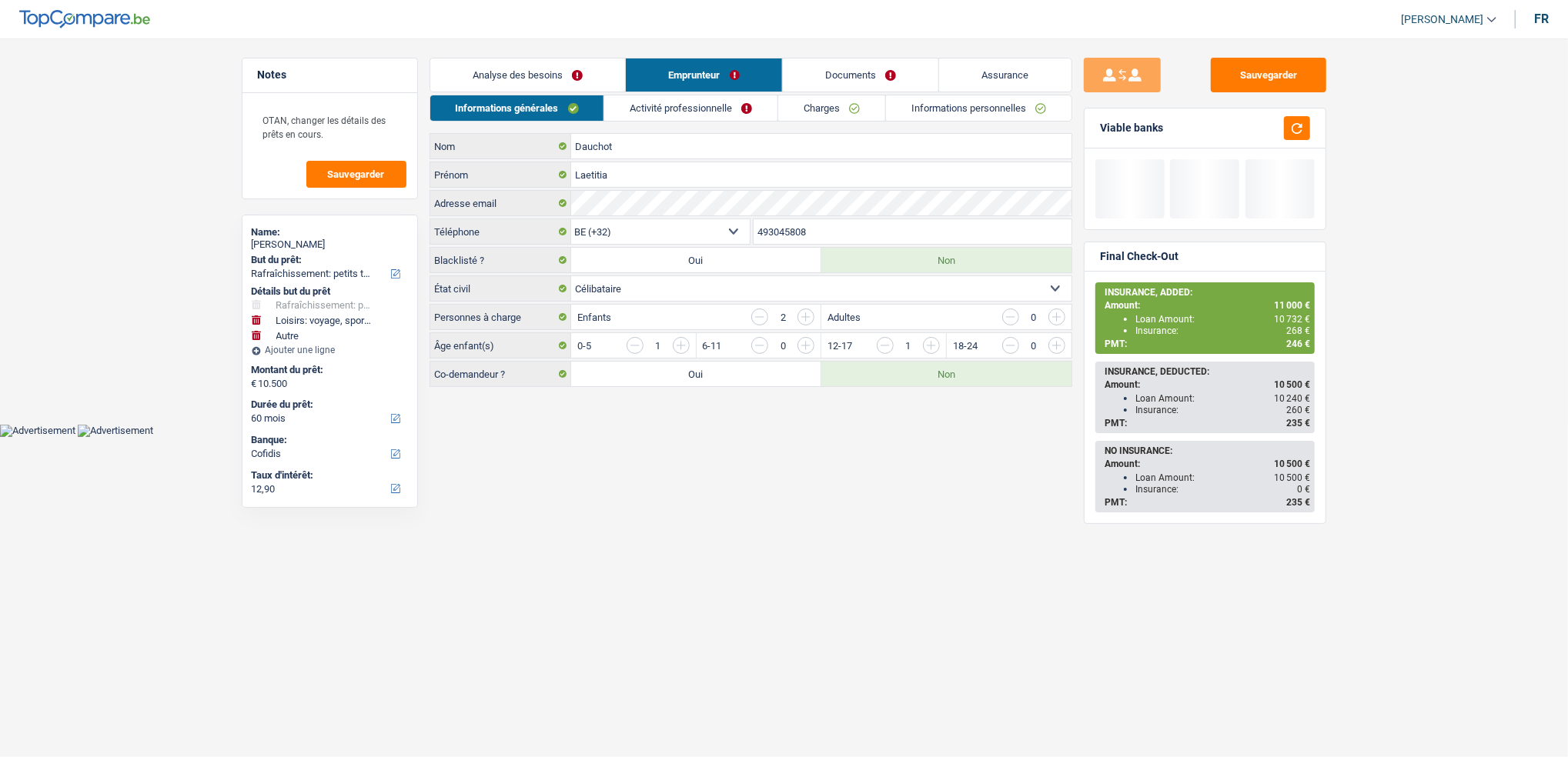
click at [676, 74] on link "Emprunteur" at bounding box center [703, 75] width 156 height 33
click at [683, 113] on link "Activité professionnelle" at bounding box center [690, 108] width 173 height 25
